Goal: Information Seeking & Learning: Understand process/instructions

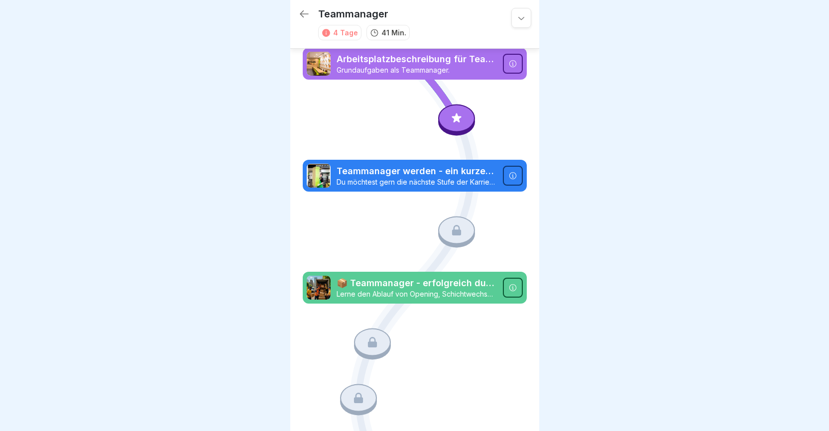
click at [509, 63] on icon at bounding box center [512, 63] width 7 height 7
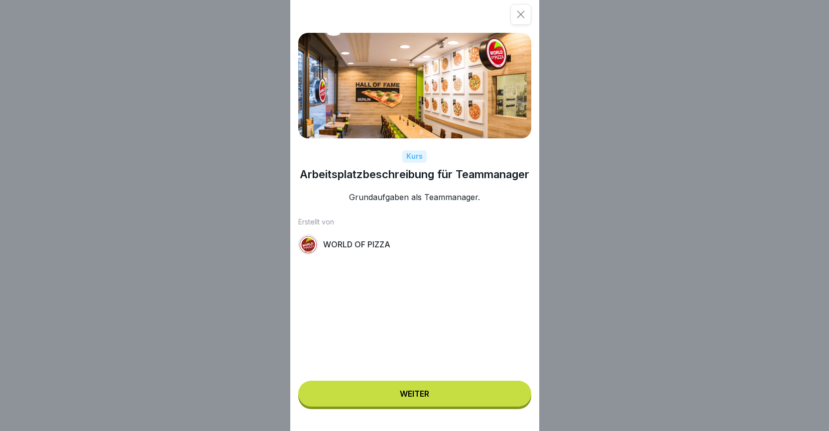
click at [416, 406] on button "Weiter" at bounding box center [414, 394] width 233 height 26
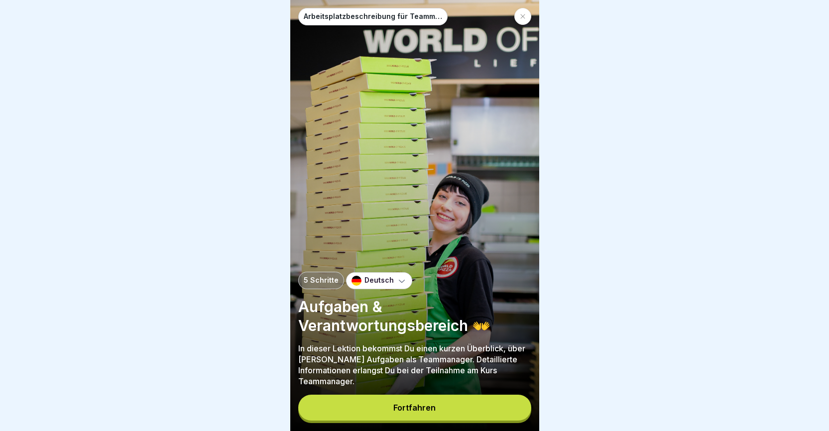
click at [417, 406] on button "Fortfahren" at bounding box center [414, 408] width 233 height 26
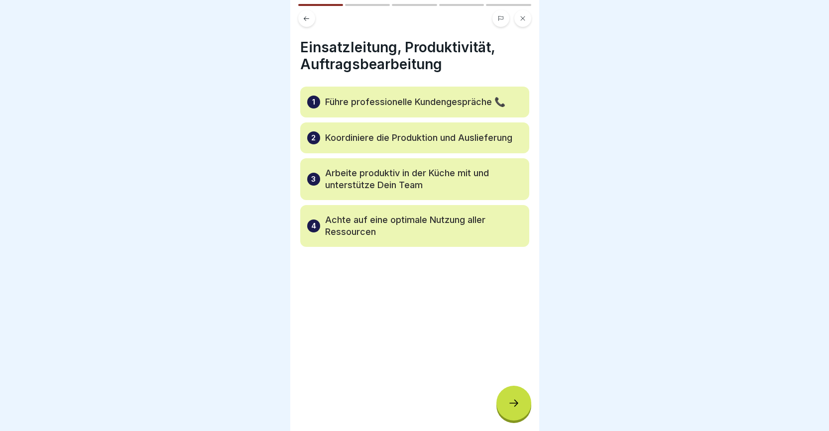
click at [521, 411] on div at bounding box center [514, 403] width 35 height 35
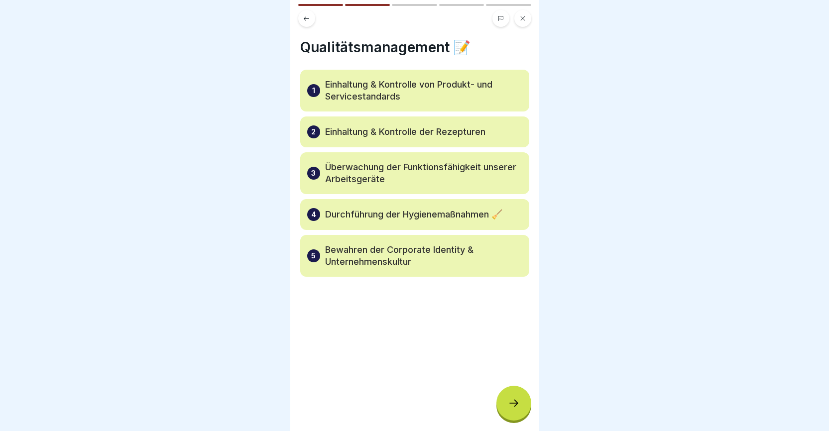
click at [521, 411] on div at bounding box center [514, 403] width 35 height 35
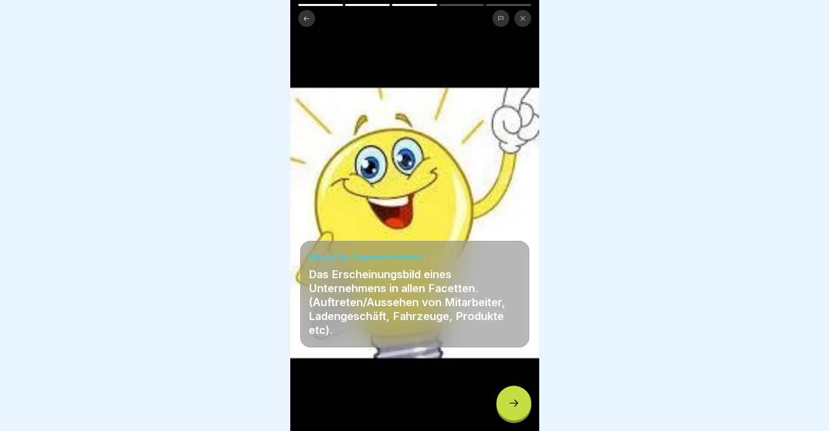
click at [521, 411] on div at bounding box center [514, 403] width 35 height 35
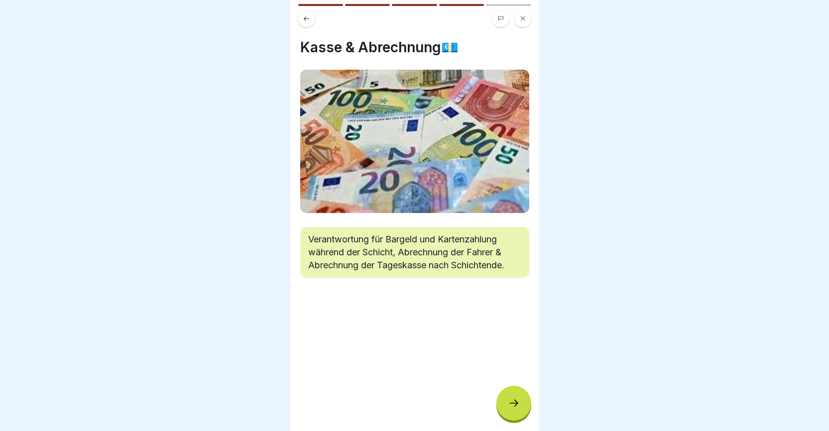
click at [521, 411] on div at bounding box center [514, 403] width 35 height 35
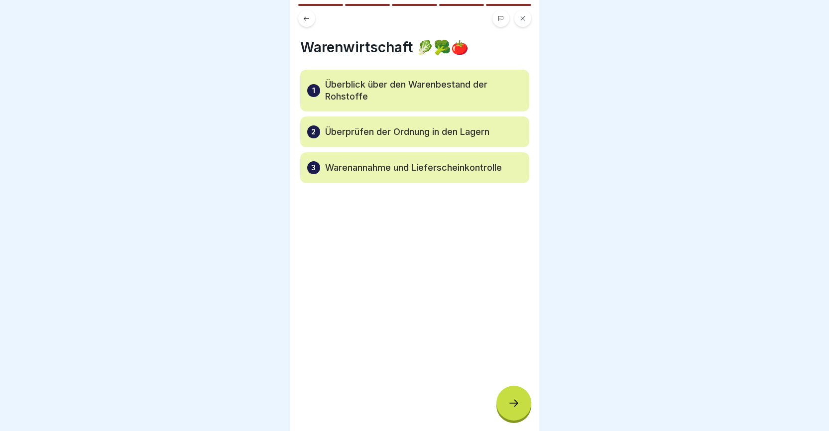
click at [521, 411] on div at bounding box center [514, 403] width 35 height 35
